Goal: Task Accomplishment & Management: Complete application form

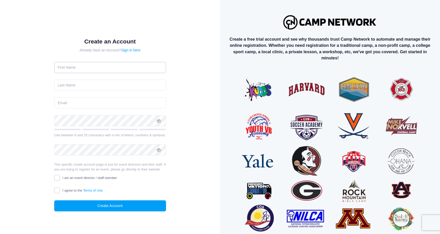
click at [110, 68] on input "text" at bounding box center [110, 67] width 112 height 11
click at [50, 65] on div "Create an Account Already have an Account? Sign in here Use between 6 and 25 ch…" at bounding box center [110, 129] width 128 height 198
click at [82, 68] on input "text" at bounding box center [110, 67] width 112 height 11
type input "Christopher"
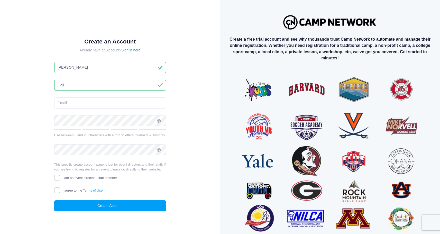
type input "Hall"
click at [72, 102] on input "email" at bounding box center [110, 102] width 112 height 11
type input "christopher.shane.hall@gmail.com"
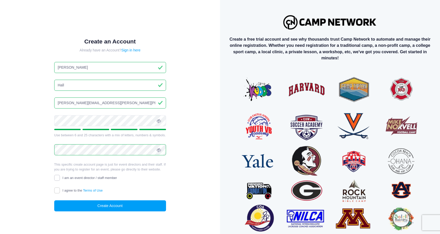
click at [58, 178] on input "I am an event director / staff member" at bounding box center [57, 178] width 6 height 6
checkbox input "true"
click at [58, 191] on input "I agree to the Terms of Use" at bounding box center [57, 190] width 6 height 6
checkbox input "true"
click at [104, 204] on button "Create Account" at bounding box center [110, 205] width 112 height 11
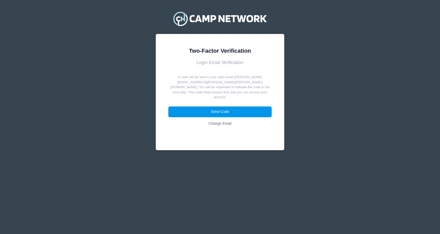
click at [235, 106] on button "Send Code" at bounding box center [220, 111] width 104 height 11
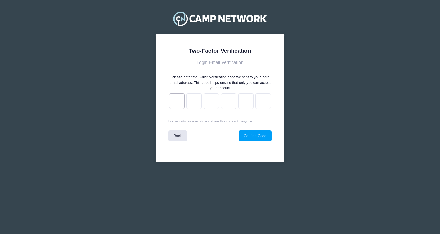
click at [179, 104] on input "text" at bounding box center [176, 100] width 15 height 15
type input "1"
type input "2"
type input "d"
type input "c"
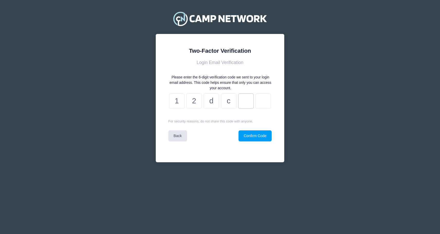
type input "3"
type input "f"
click at [260, 137] on button "Confirm Code" at bounding box center [254, 135] width 33 height 11
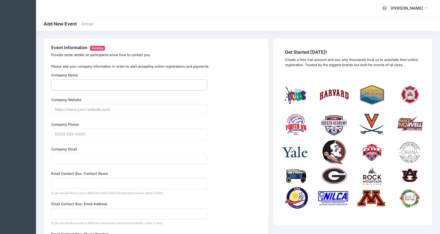
click at [187, 85] on input "Company Name" at bounding box center [129, 84] width 156 height 11
type input "Company Name"
click at [87, 24] on link "Settings" at bounding box center [87, 24] width 12 height 4
click at [403, 7] on span "[PERSON_NAME]" at bounding box center [407, 8] width 32 height 6
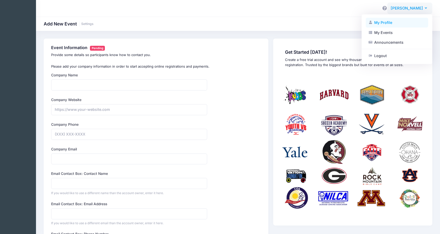
click at [389, 22] on link "My Profile" at bounding box center [397, 23] width 62 height 10
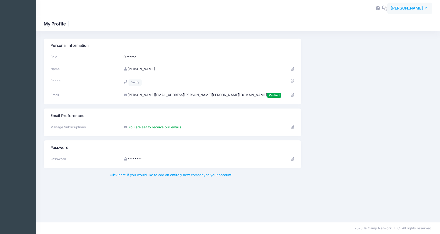
click at [427, 6] on button "CH [PERSON_NAME]" at bounding box center [409, 9] width 45 height 12
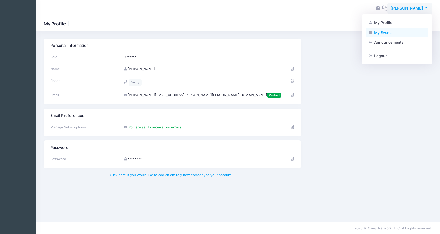
click at [400, 34] on link "My Events" at bounding box center [397, 32] width 62 height 10
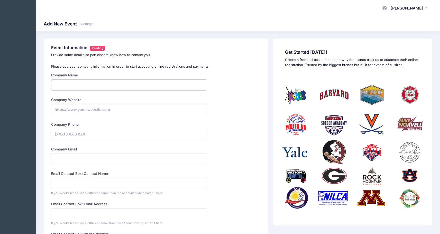
click at [168, 86] on input "Company Name" at bounding box center [129, 84] width 156 height 11
type input "Saint [PERSON_NAME] Summer Program"
click at [60, 112] on input "Company Website" at bounding box center [129, 109] width 156 height 11
type input "https://www.sainthermansummerprogram.org"
click at [99, 132] on input "Company Phone" at bounding box center [129, 134] width 156 height 11
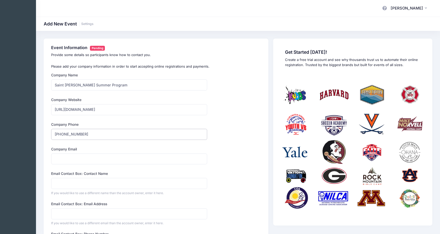
type input "(617) 906-1866"
click at [103, 161] on input "Company Email" at bounding box center [129, 158] width 156 height 11
type input "christopher.shane.hall@gmail.com"
click at [65, 171] on form "Company Name Saint Herman Summer Program Type Select Academic Adventure Arts an…" at bounding box center [129, 209] width 156 height 274
click at [86, 185] on input "Email Contact Box: Contact Name" at bounding box center [129, 183] width 156 height 11
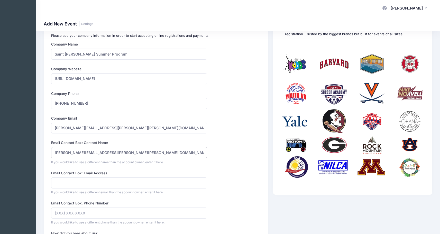
scroll to position [33, 0]
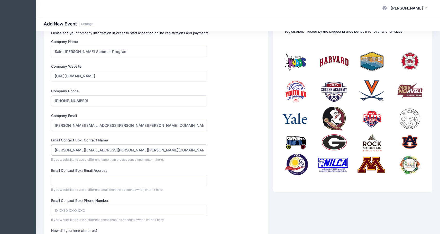
type input "christopher.shane.hall@gmail.com"
click at [99, 181] on input "Email Contact Box: Email Address" at bounding box center [129, 180] width 156 height 11
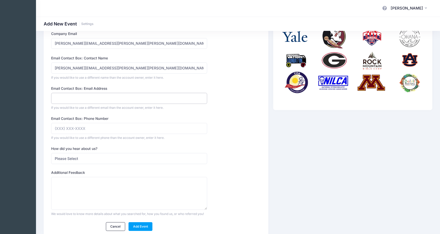
scroll to position [118, 0]
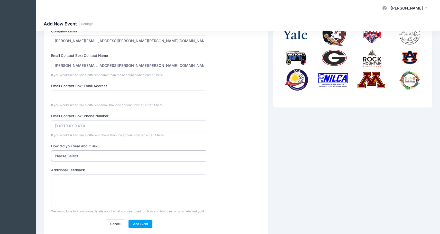
click at [131, 156] on select "Please Select Web Search Customer Referral Other" at bounding box center [129, 155] width 156 height 11
select select "web"
click at [51, 150] on select "Please Select Web Search Customer Referral Other" at bounding box center [129, 155] width 156 height 11
click at [147, 223] on link "Add Event" at bounding box center [140, 223] width 24 height 9
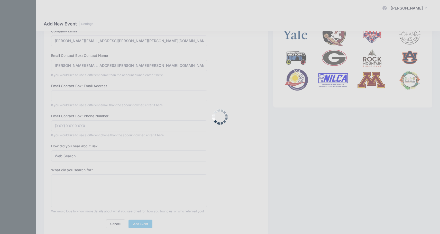
scroll to position [145, 0]
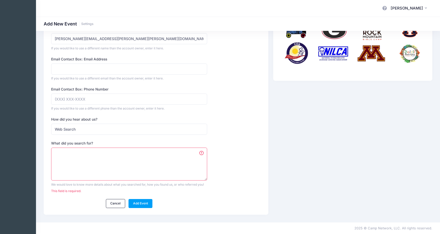
click at [130, 162] on textarea "What did you search for?" at bounding box center [129, 164] width 156 height 33
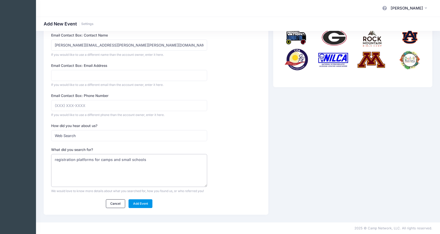
type textarea "registration platforms for camps and small schools"
click at [145, 205] on link "Add Event" at bounding box center [140, 203] width 24 height 9
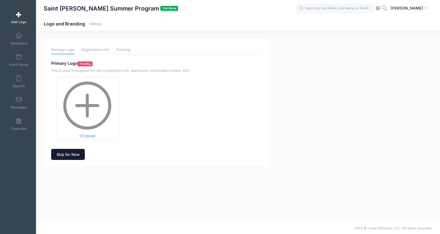
click at [76, 155] on link "Skip for Now" at bounding box center [68, 154] width 34 height 11
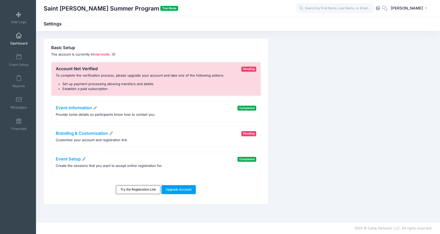
click at [21, 39] on link "Dashboard" at bounding box center [19, 39] width 24 height 18
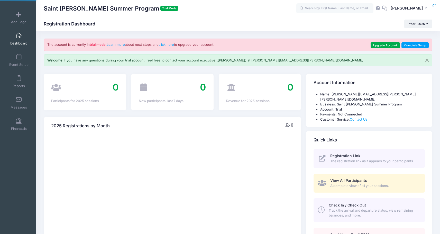
select select
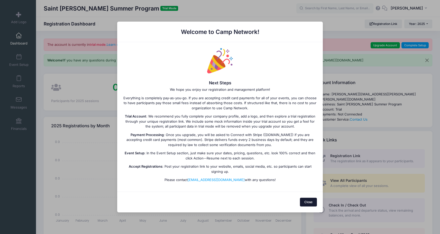
click at [306, 200] on button "Close" at bounding box center [308, 202] width 17 height 9
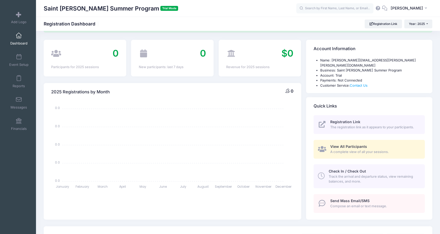
scroll to position [35, 0]
click at [368, 173] on span "Track the arrival and departure status, view remaining balances, and more." at bounding box center [374, 178] width 90 height 10
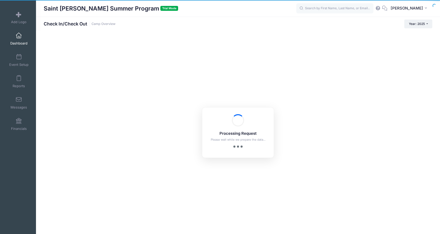
checkbox input "true"
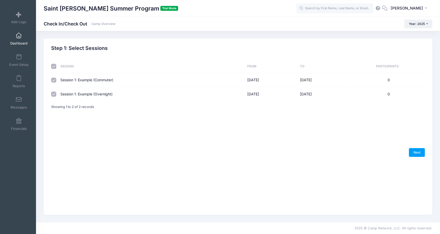
click at [54, 94] on input "checkbox" at bounding box center [53, 93] width 5 height 5
checkbox input "false"
click at [414, 151] on link "Next" at bounding box center [417, 152] width 16 height 9
select select "10"
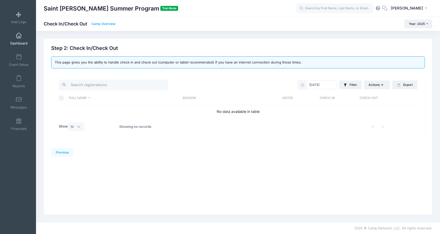
click at [104, 24] on link "Camp Overview" at bounding box center [103, 24] width 24 height 4
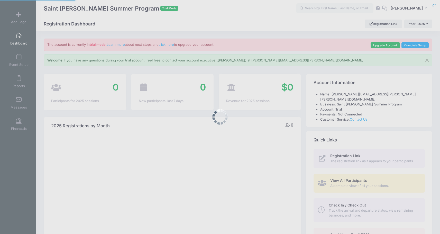
select select
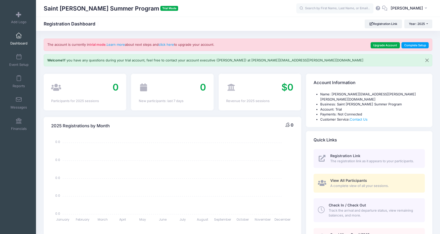
click at [357, 183] on span "A complete view of all your sessions." at bounding box center [374, 185] width 89 height 5
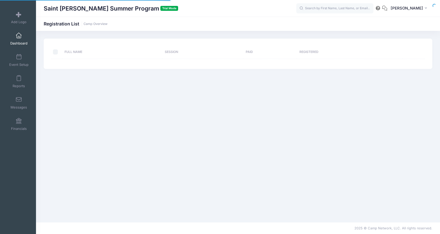
select select "10"
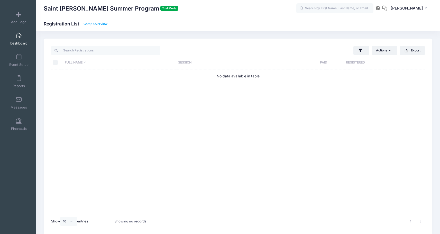
click at [99, 24] on link "Camp Overview" at bounding box center [96, 24] width 24 height 4
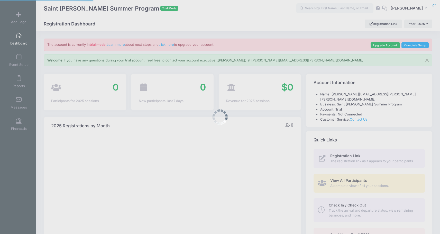
select select
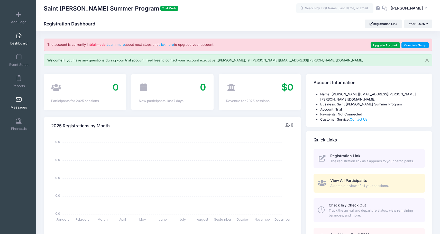
click at [19, 100] on span at bounding box center [19, 100] width 0 height 6
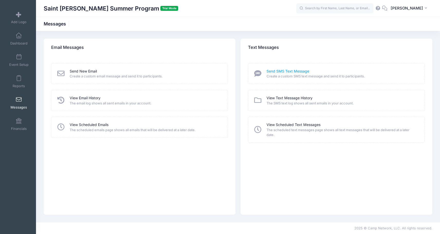
click at [285, 73] on link "Send SMS Text Message" at bounding box center [287, 71] width 43 height 5
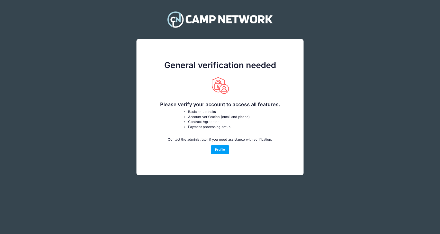
click at [345, 116] on div "General verification needed Please verify your account to access all features. …" at bounding box center [220, 96] width 425 height 176
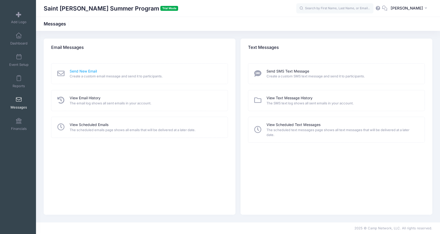
click at [86, 72] on link "Send New Email" at bounding box center [83, 71] width 27 height 5
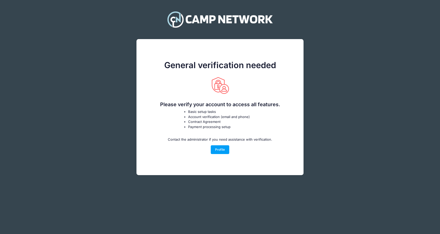
click at [92, 141] on div "General verification needed Please verify your account to access all features. …" at bounding box center [220, 96] width 425 height 176
click at [220, 177] on div "General verification needed Please verify your account to access all features. …" at bounding box center [220, 107] width 184 height 152
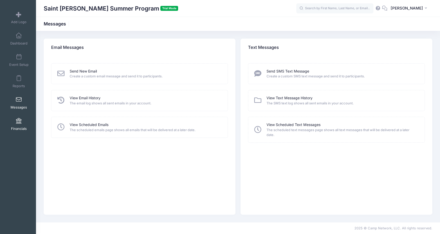
click at [19, 123] on span at bounding box center [19, 121] width 0 height 6
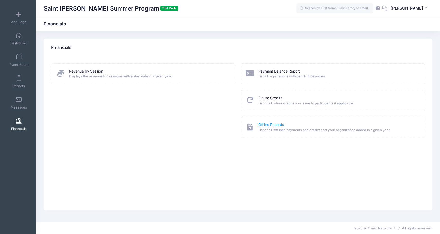
click at [277, 124] on link "Offline Records" at bounding box center [271, 124] width 26 height 5
